Goal: Information Seeking & Learning: Compare options

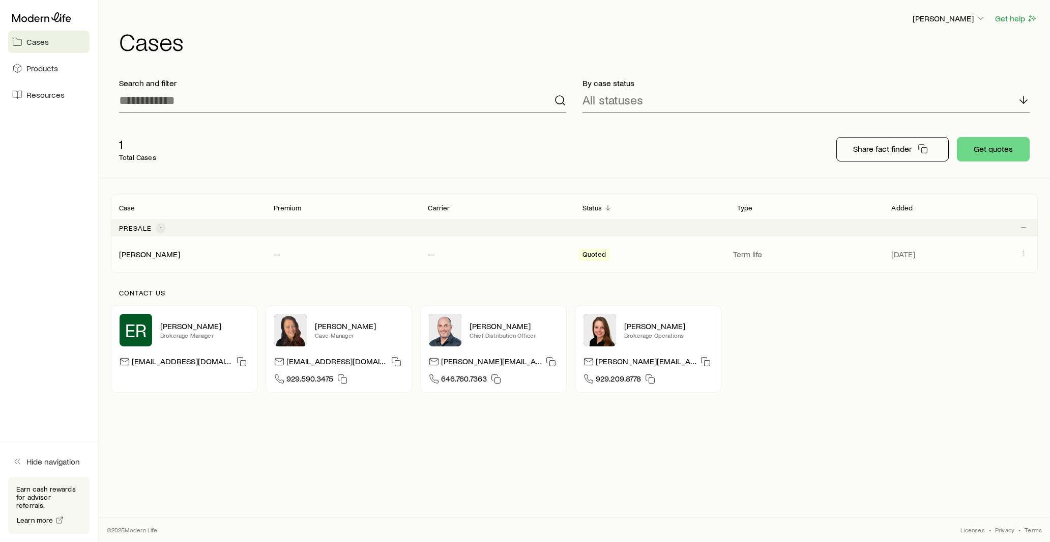
click at [274, 263] on div "[PERSON_NAME][DEMOGRAPHIC_DATA] — — Quoted Term life [DATE]" at bounding box center [574, 254] width 927 height 36
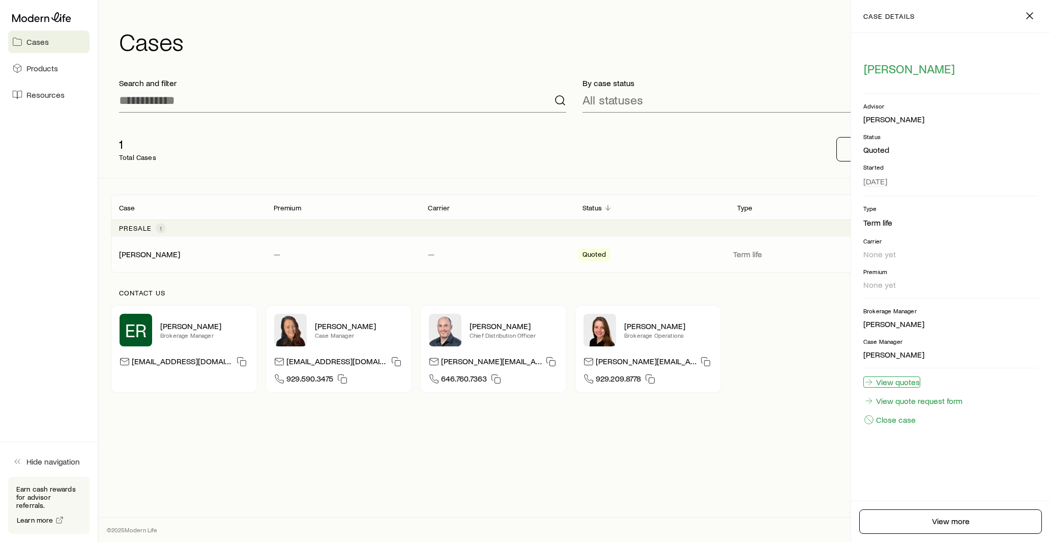
click at [891, 380] on link "View quotes" at bounding box center [892, 381] width 57 height 11
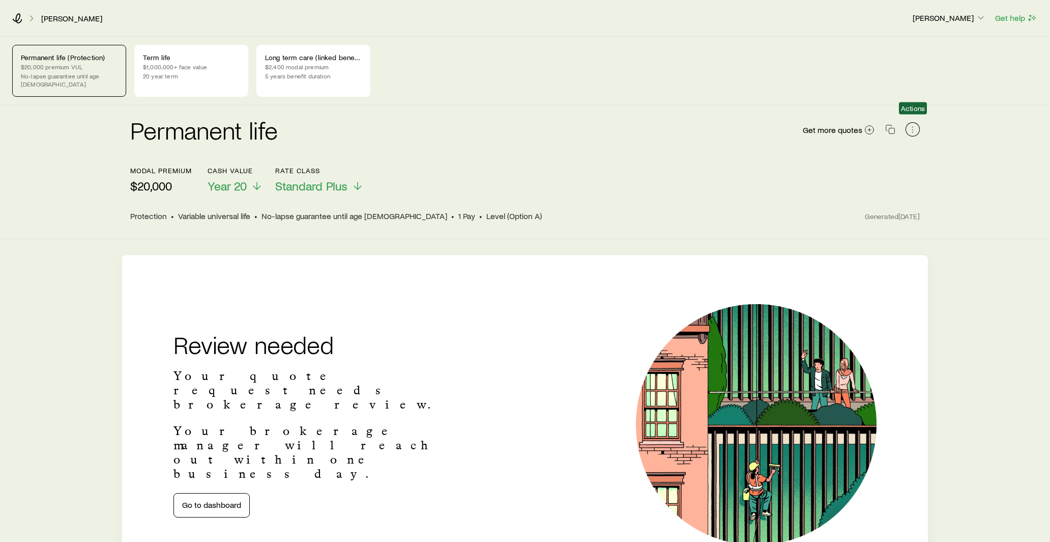
click at [916, 124] on icon "button" at bounding box center [913, 129] width 10 height 10
click at [171, 81] on div "Term life $1,000,000+ face value 20 year term" at bounding box center [191, 71] width 114 height 52
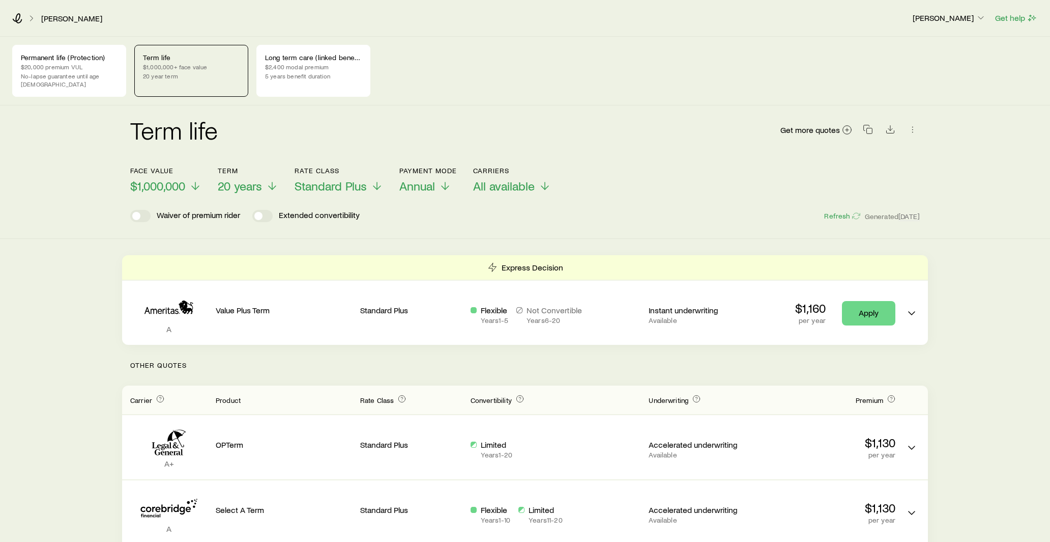
click at [531, 229] on div "Term life Get more quotes Face value $1,000,000 Term 20 years Rate Class Standa…" at bounding box center [525, 171] width 1050 height 133
